Goal: Transaction & Acquisition: Purchase product/service

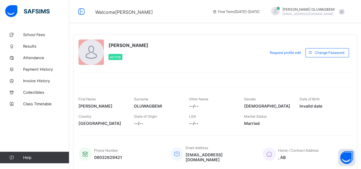
click at [343, 10] on div "[PERSON_NAME] [PERSON_NAME][EMAIL_ADDRESS][DOMAIN_NAME]" at bounding box center [306, 12] width 82 height 10
click at [323, 58] on span "Logout" at bounding box center [326, 57] width 38 height 7
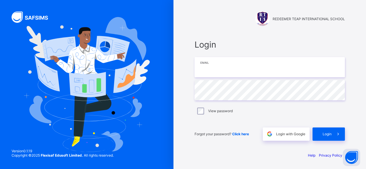
click at [226, 69] on input "email" at bounding box center [269, 67] width 150 height 20
paste input "**********"
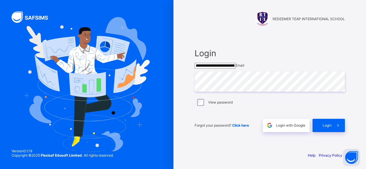
type input "**********"
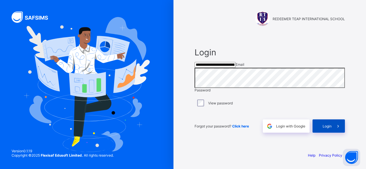
click at [323, 133] on div "Login" at bounding box center [328, 126] width 32 height 13
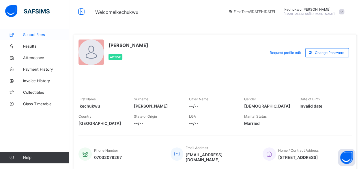
click at [39, 34] on span "School Fees" at bounding box center [46, 34] width 46 height 5
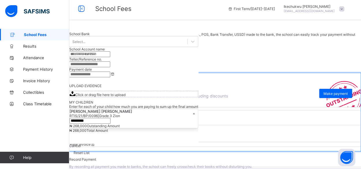
scroll to position [81, 0]
click at [328, 92] on span "Make payment" at bounding box center [336, 94] width 24 height 4
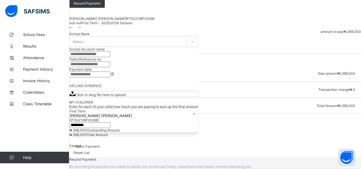
scroll to position [125, 0]
click at [274, 130] on label "Online Payment" at bounding box center [215, 137] width 280 height 15
click at [100, 149] on span "Make Payment" at bounding box center [87, 146] width 25 height 4
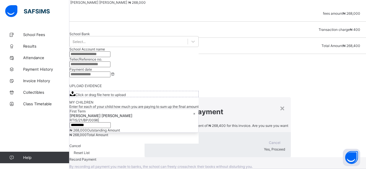
click at [264, 147] on span "Yes, Proceed" at bounding box center [274, 149] width 21 height 4
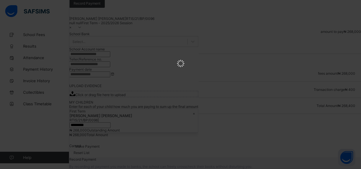
scroll to position [0, 0]
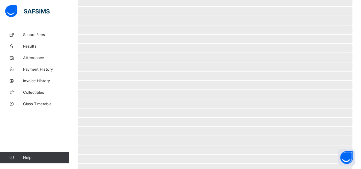
scroll to position [47, 0]
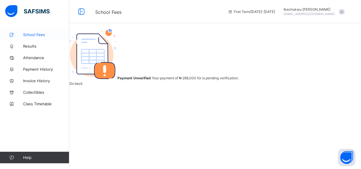
click at [41, 33] on span "School Fees" at bounding box center [46, 34] width 46 height 5
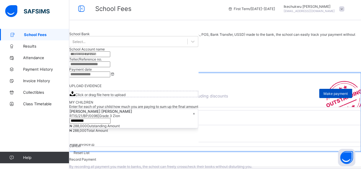
click at [330, 92] on span "Make payment" at bounding box center [336, 94] width 24 height 4
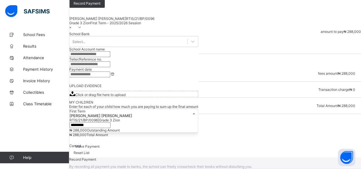
scroll to position [125, 0]
click at [102, 134] on img at bounding box center [88, 136] width 27 height 5
click at [100, 149] on span "Make Payment" at bounding box center [87, 146] width 25 height 4
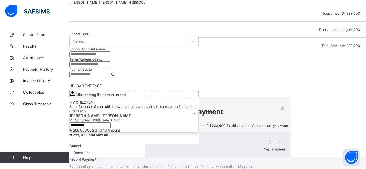
click at [234, 147] on div "Yes, Proceed" at bounding box center [217, 149] width 135 height 4
drag, startPoint x: 234, startPoint y: 116, endPoint x: 239, endPoint y: 83, distance: 32.9
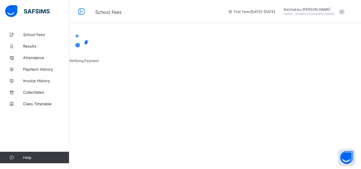
scroll to position [47, 0]
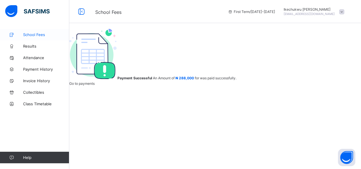
click at [34, 36] on span "School Fees" at bounding box center [46, 34] width 46 height 5
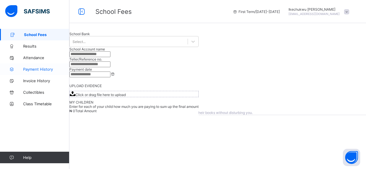
click at [32, 70] on span "Payment History" at bounding box center [46, 69] width 46 height 5
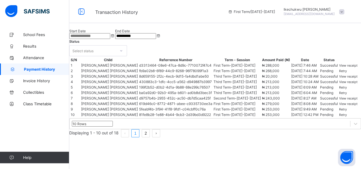
click at [340, 68] on span "View receipt" at bounding box center [348, 66] width 18 height 4
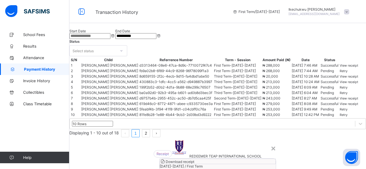
click at [194, 160] on span "Download receipt" at bounding box center [179, 162] width 29 height 4
click at [270, 143] on div "×" at bounding box center [272, 148] width 5 height 10
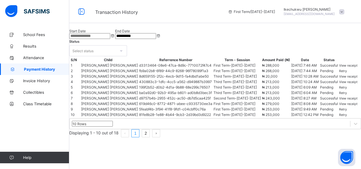
click at [345, 10] on span at bounding box center [341, 11] width 5 height 5
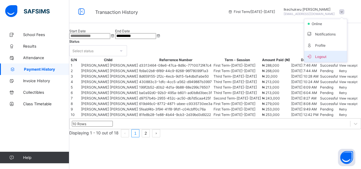
click at [323, 54] on span "Logout" at bounding box center [326, 56] width 38 height 7
